Goal: Task Accomplishment & Management: Use online tool/utility

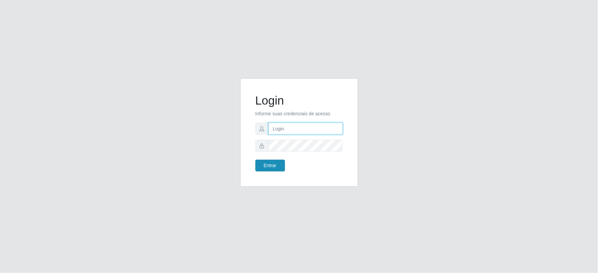
type input "Juvencio.chacon@superfacil.com.br"
click at [283, 164] on button "Entrar" at bounding box center [270, 166] width 30 height 12
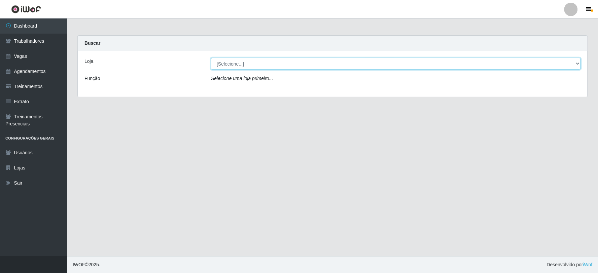
click at [235, 65] on select "[Selecione...] SuperFácil Atacado - Vale do Sol" at bounding box center [396, 64] width 370 height 12
select select "502"
click at [211, 58] on select "[Selecione...] SuperFácil Atacado - Vale do Sol" at bounding box center [396, 64] width 370 height 12
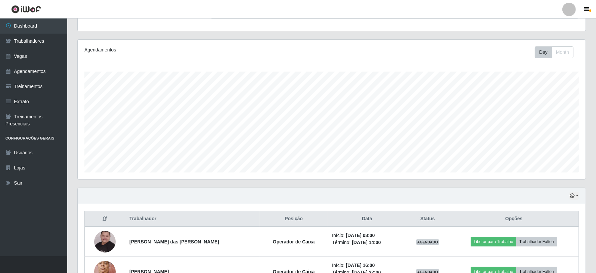
scroll to position [144, 0]
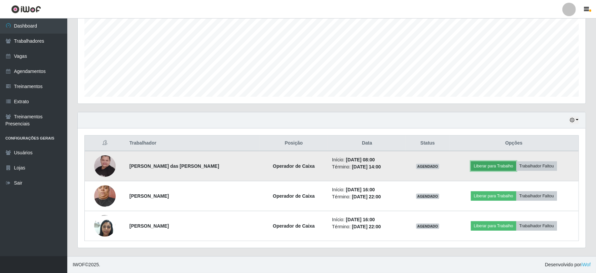
click at [499, 169] on button "Liberar para Trabalho" at bounding box center [493, 166] width 45 height 9
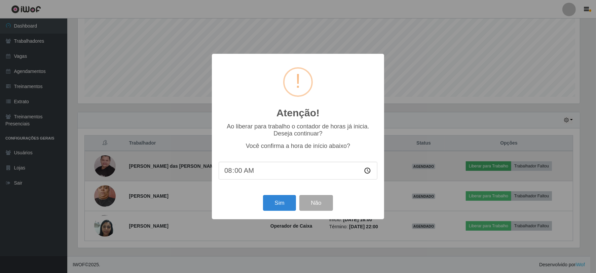
scroll to position [139, 504]
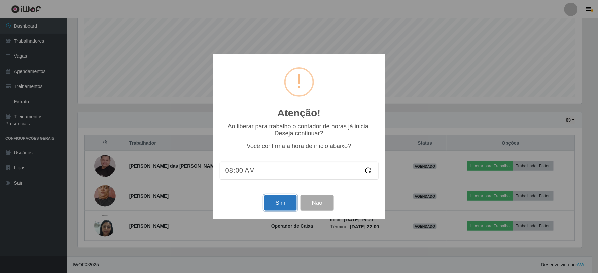
click at [281, 200] on button "Sim" at bounding box center [280, 203] width 33 height 16
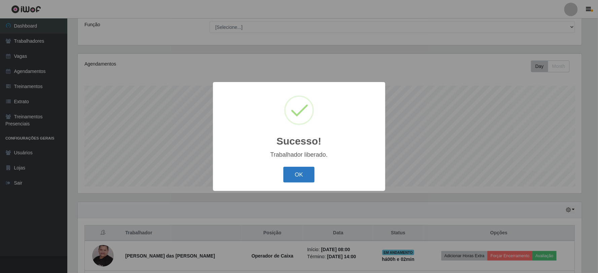
click at [308, 172] on button "OK" at bounding box center [298, 175] width 31 height 16
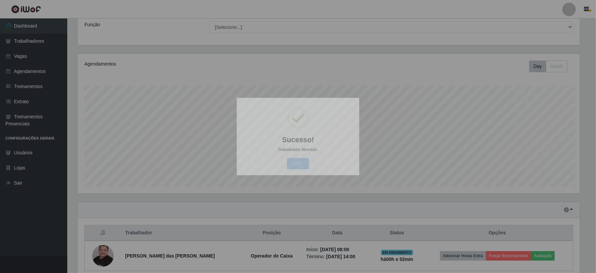
scroll to position [139, 508]
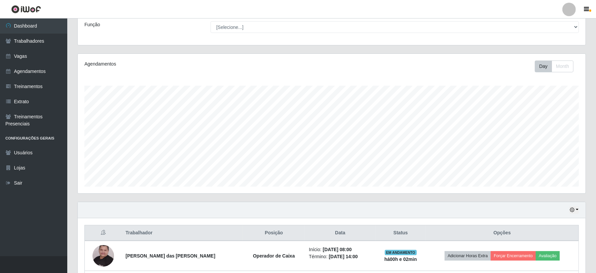
click at [295, 197] on div "Agendamentos Day Month 29/08 Agendamentos 35.88" at bounding box center [331, 128] width 519 height 148
